Goal: Information Seeking & Learning: Stay updated

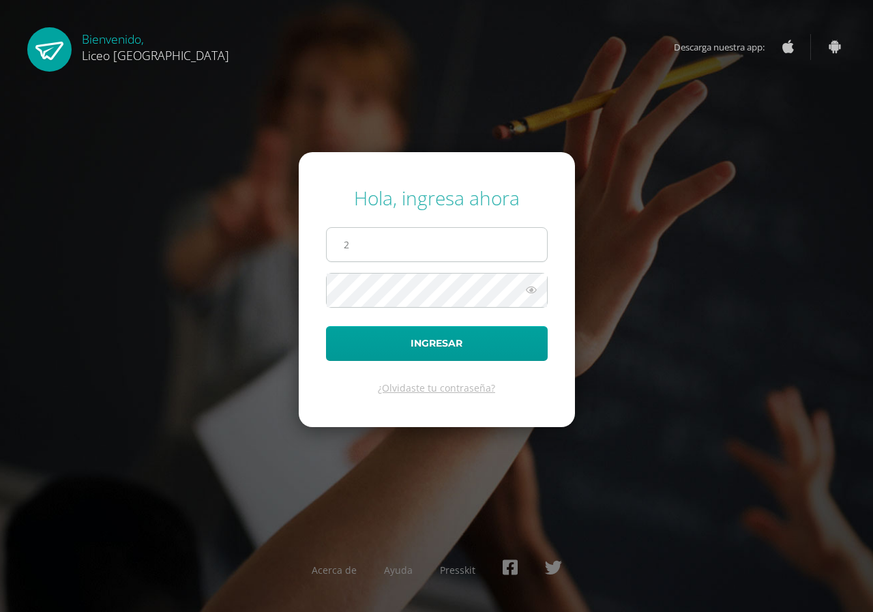
type input "20200157@liceoguatemala.edu.gt"
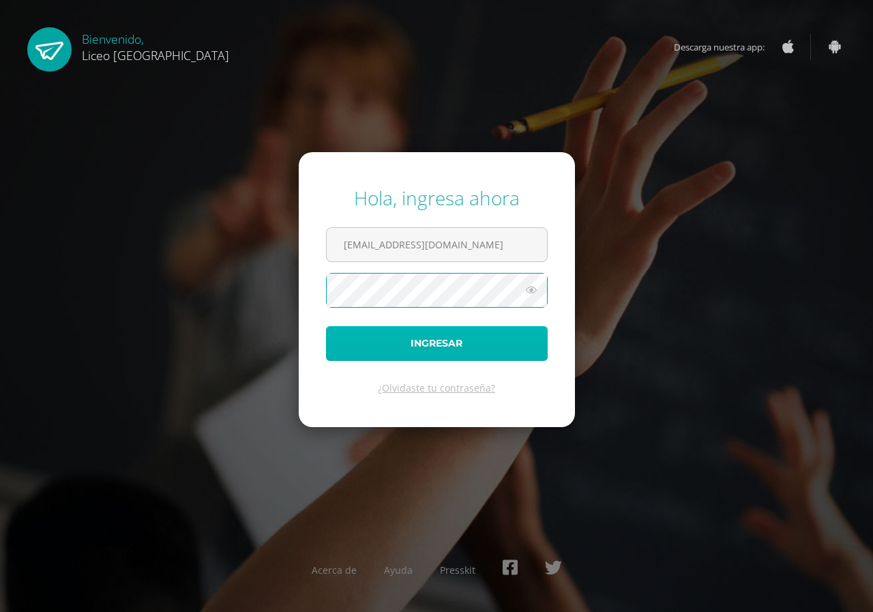
click at [445, 350] on button "Ingresar" at bounding box center [437, 343] width 222 height 35
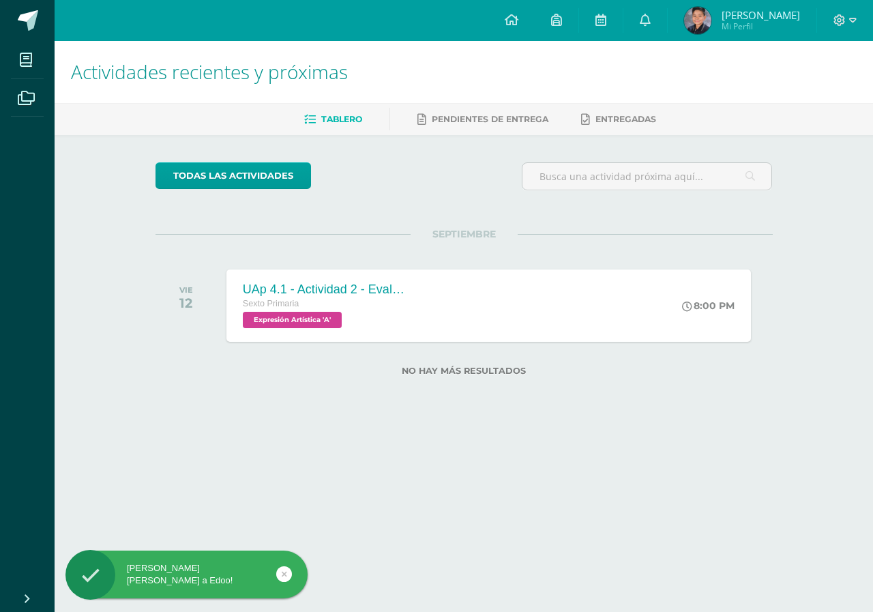
click at [709, 15] on img at bounding box center [697, 20] width 27 height 27
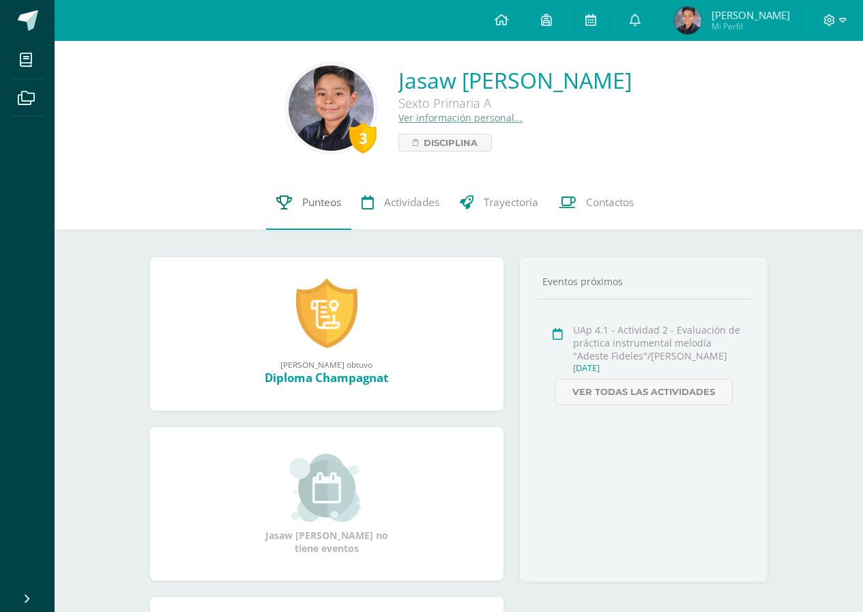
click at [312, 198] on span "Punteos" at bounding box center [321, 202] width 39 height 14
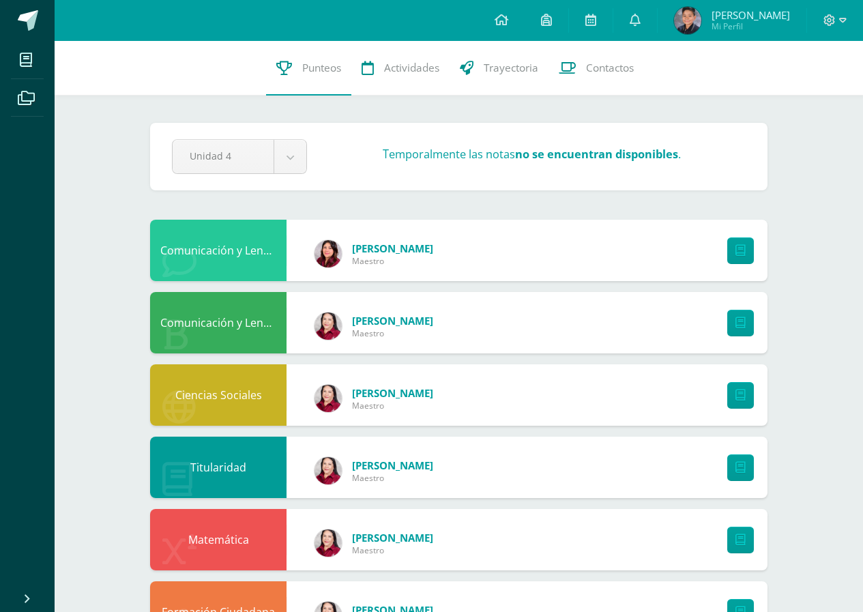
click at [699, 19] on img at bounding box center [687, 20] width 27 height 27
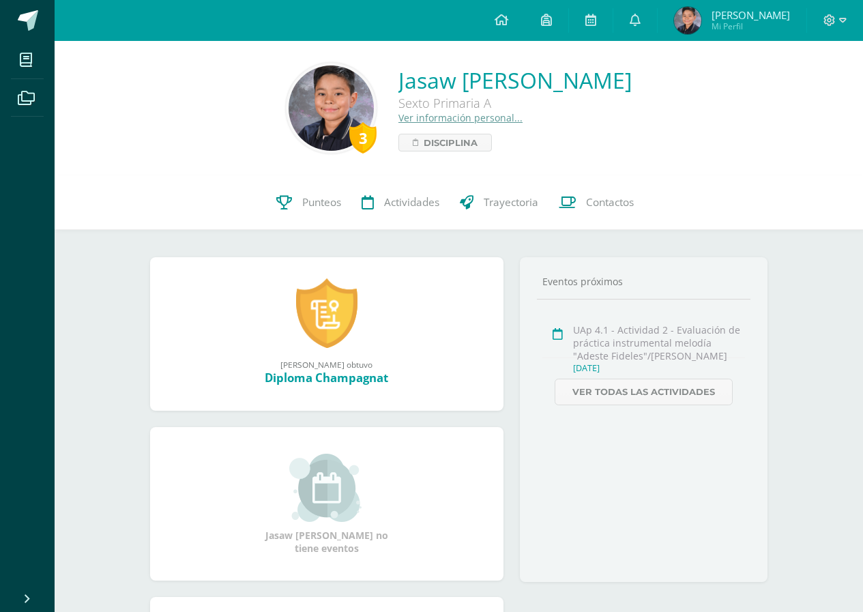
click at [654, 19] on link at bounding box center [635, 20] width 44 height 41
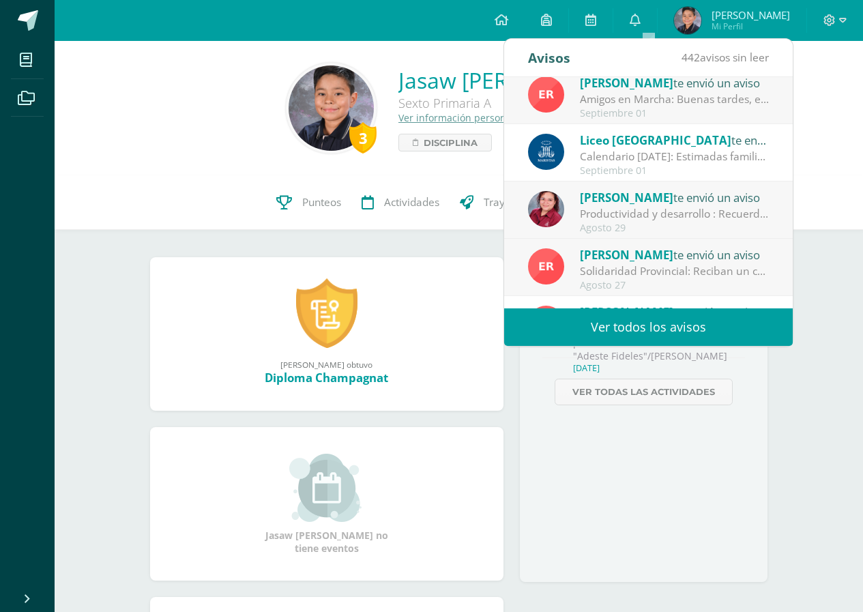
scroll to position [159, 0]
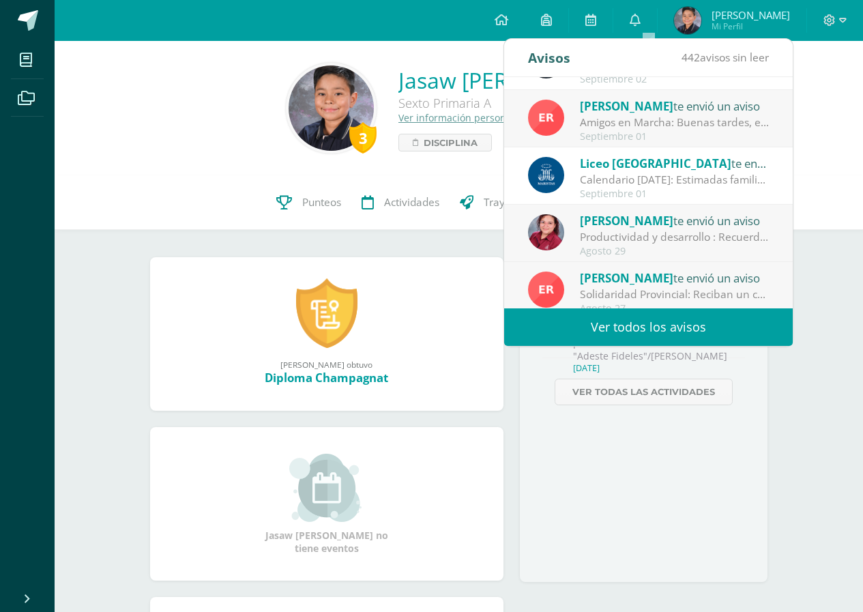
click at [679, 313] on link "Ver todos los avisos" at bounding box center [648, 327] width 289 height 38
click at [684, 329] on link "Ver todos los avisos" at bounding box center [648, 327] width 289 height 38
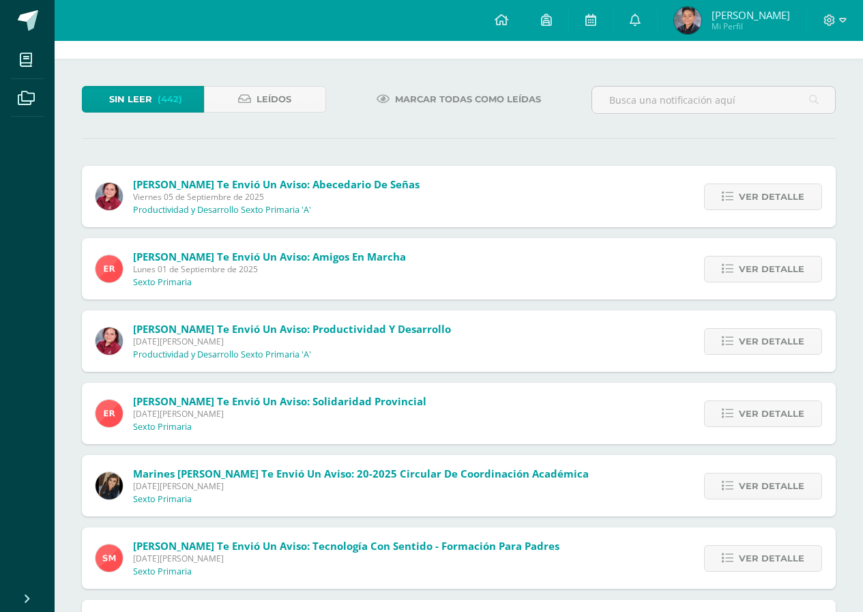
scroll to position [68, 0]
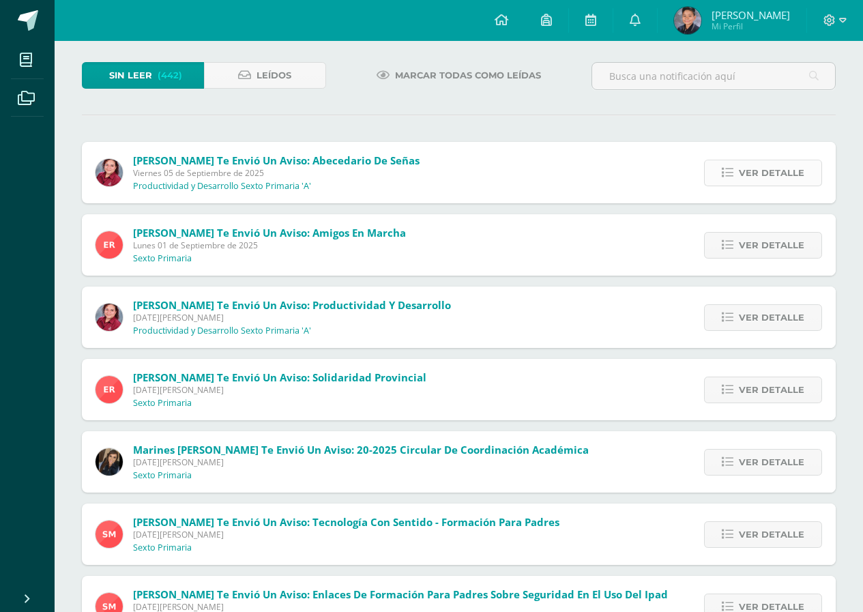
click at [774, 165] on span "Ver detalle" at bounding box center [771, 172] width 65 height 25
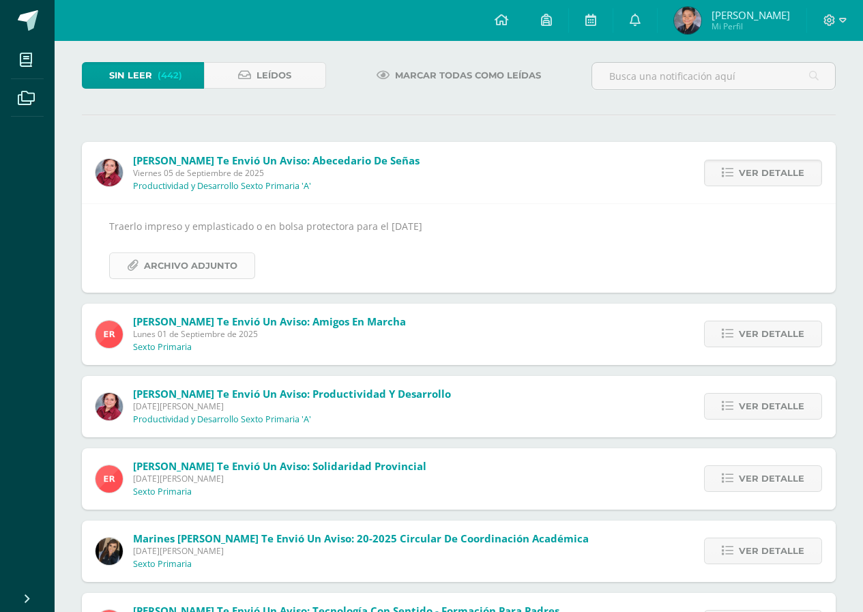
click at [194, 261] on span "Archivo Adjunto" at bounding box center [190, 265] width 93 height 25
click at [207, 260] on span "Archivo Adjunto" at bounding box center [190, 265] width 93 height 25
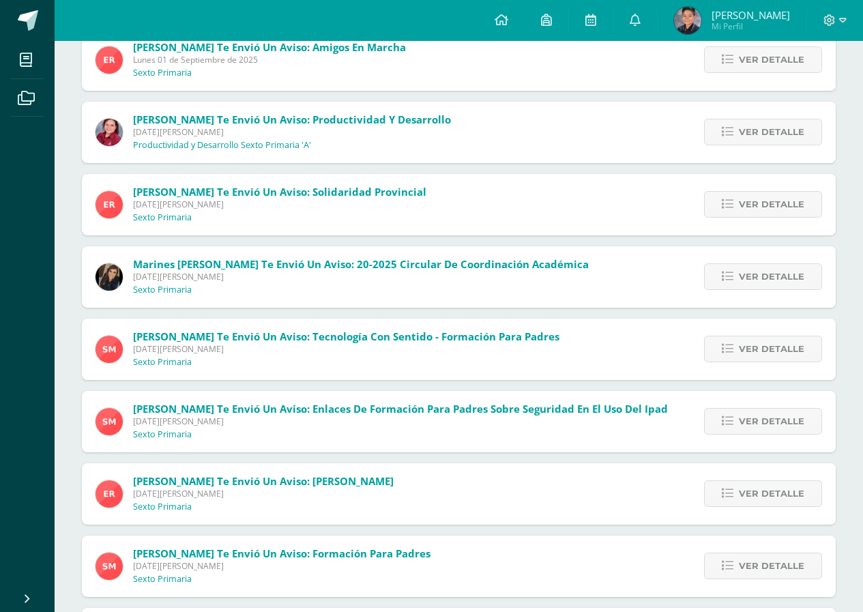
scroll to position [409, 0]
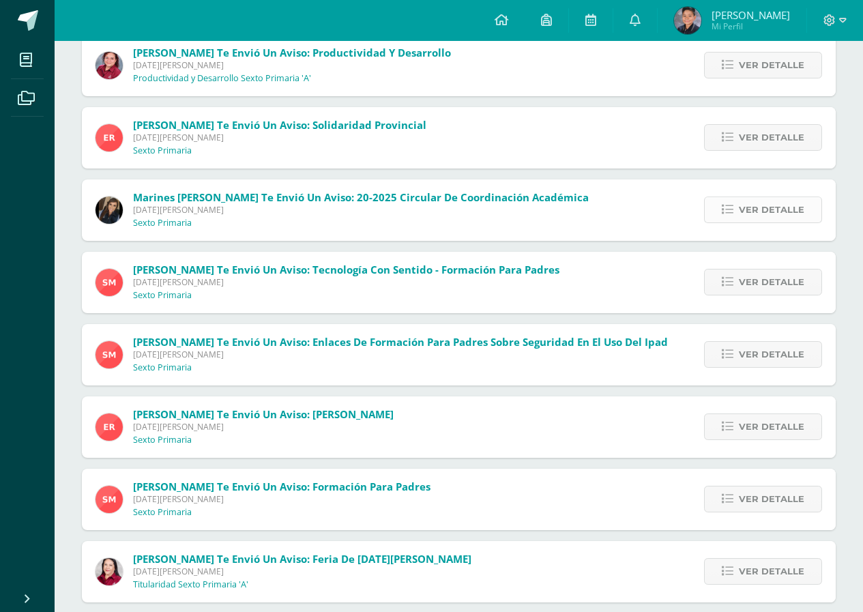
click at [805, 211] on link "Ver detalle" at bounding box center [763, 209] width 118 height 27
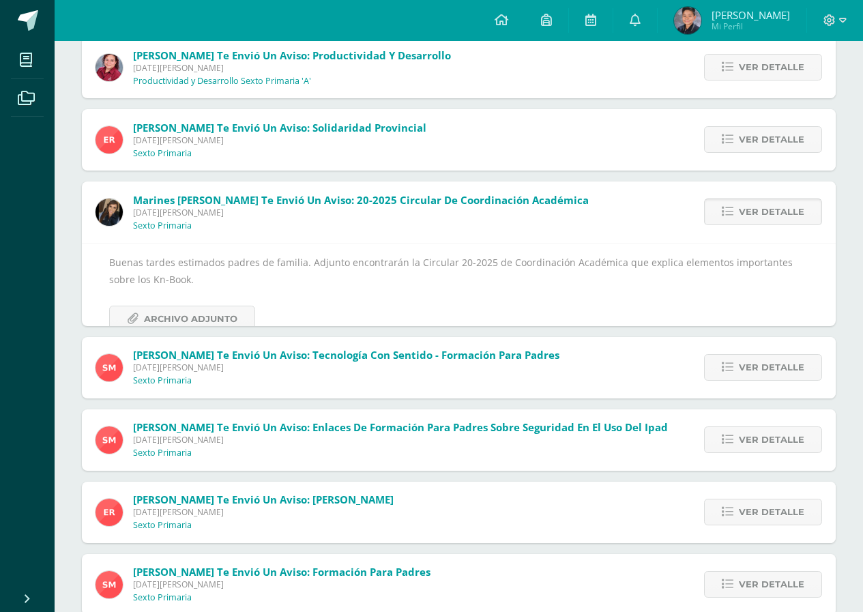
scroll to position [248, 0]
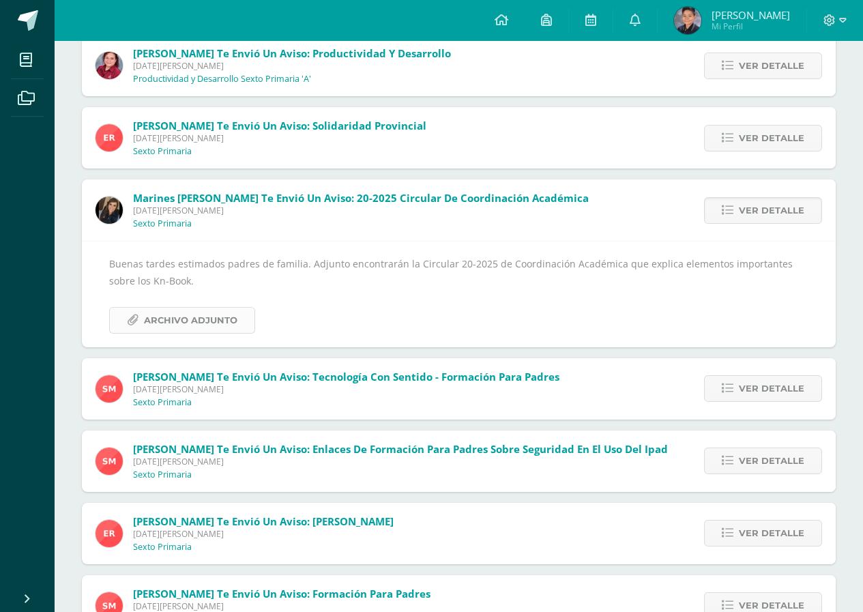
click at [206, 312] on span "Archivo Adjunto" at bounding box center [190, 320] width 93 height 25
click at [779, 207] on span "Ver detalle" at bounding box center [771, 210] width 65 height 25
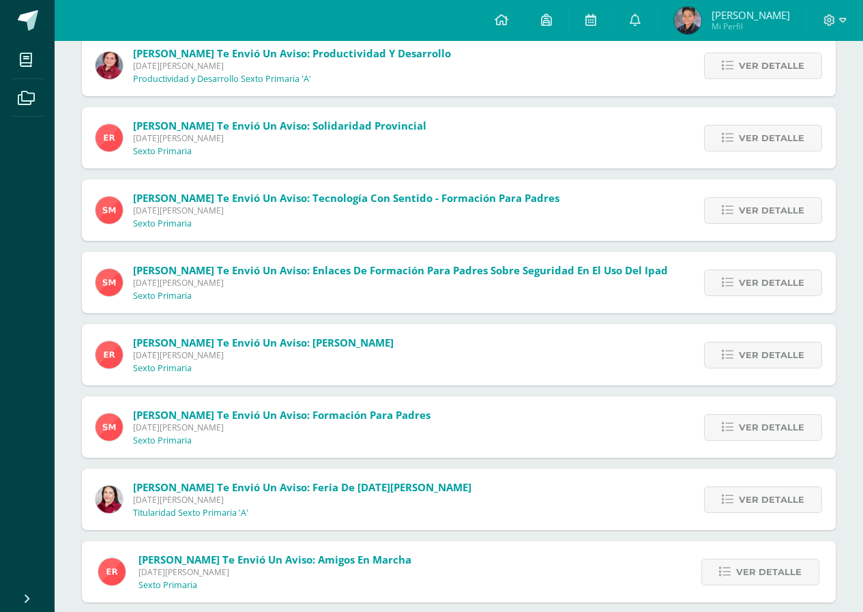
click at [779, 207] on span "Ver detalle" at bounding box center [771, 210] width 65 height 25
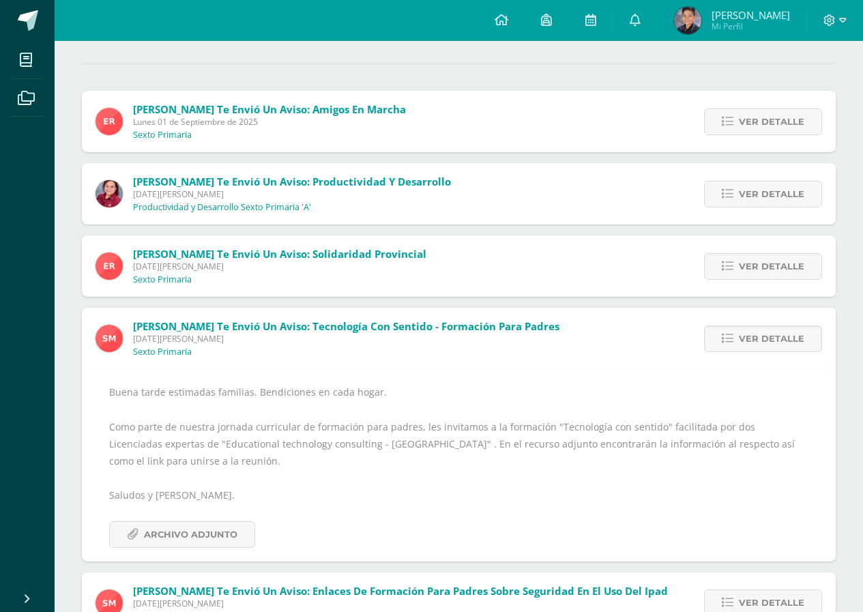
scroll to position [68, 0]
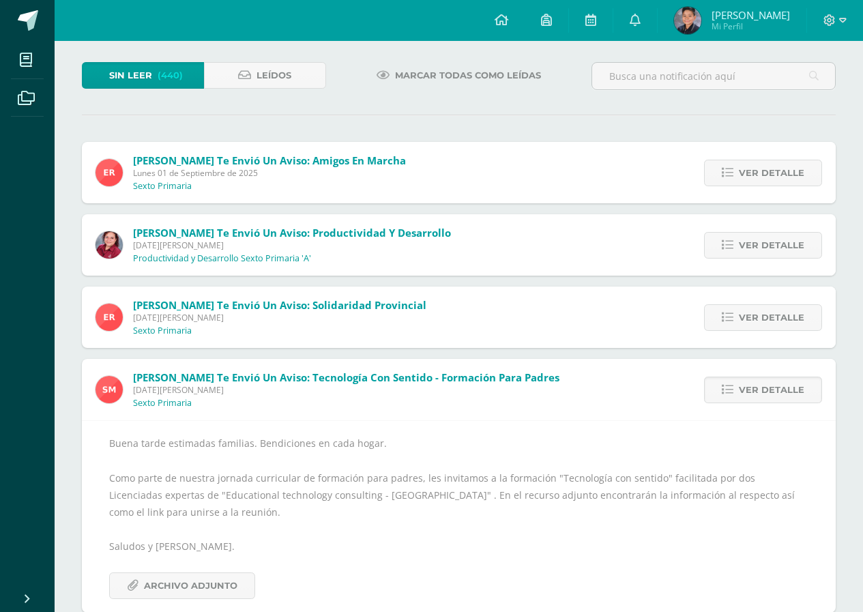
click at [698, 25] on img at bounding box center [687, 20] width 27 height 27
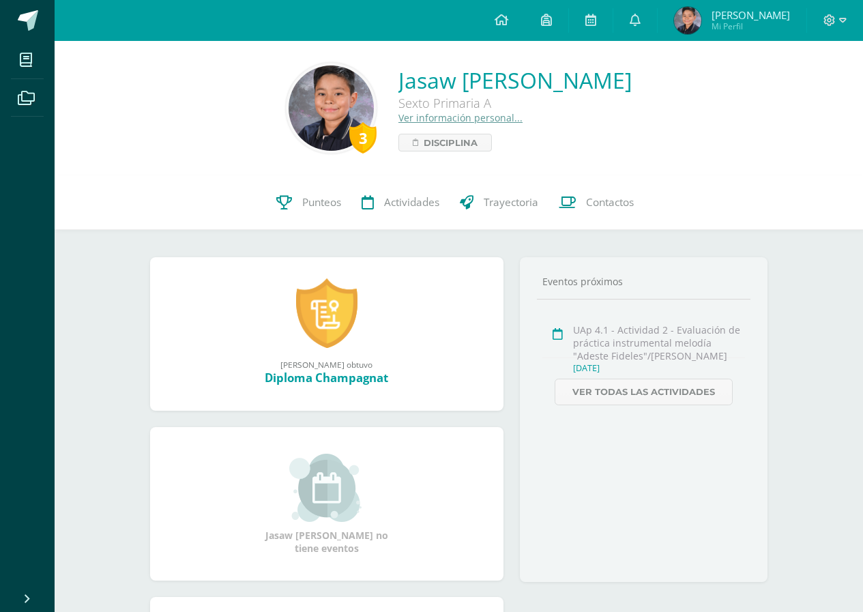
click at [641, 18] on icon at bounding box center [635, 20] width 11 height 12
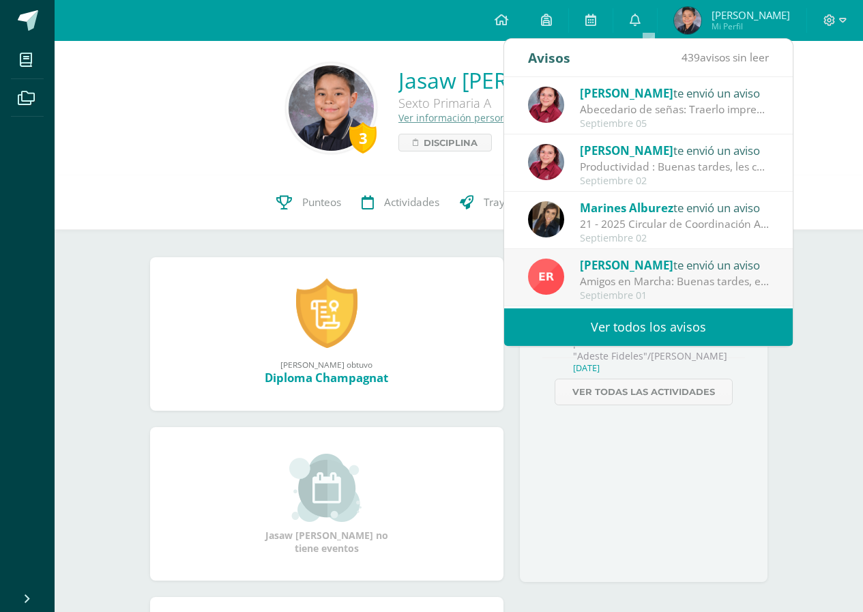
click at [630, 224] on div "21 - 2025 Circular de Coordinación Académica : Buenos días estimadas familias d…" at bounding box center [675, 224] width 190 height 16
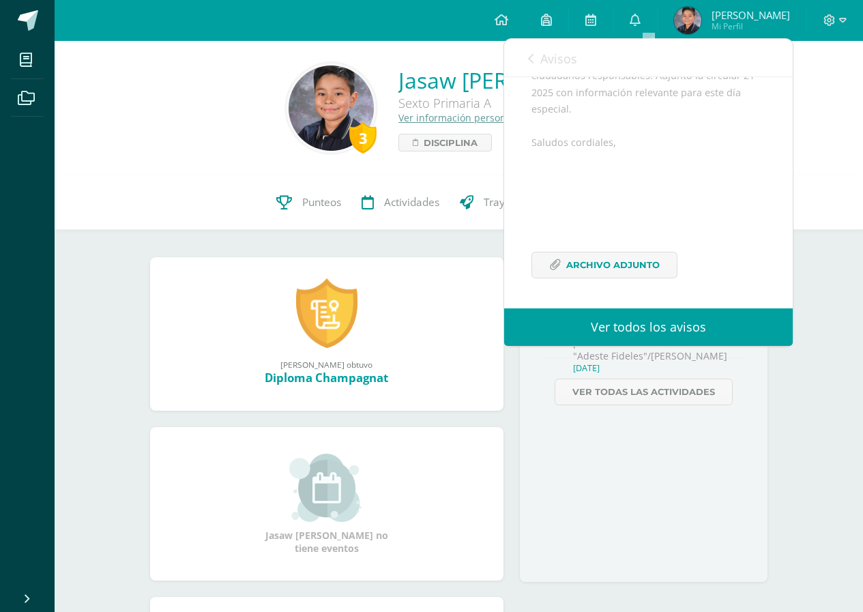
scroll to position [205, 0]
click at [662, 320] on link "Ver todos los avisos" at bounding box center [648, 327] width 289 height 38
click at [621, 278] on span "Archivo Adjunto" at bounding box center [612, 264] width 93 height 25
